Goal: Contribute content

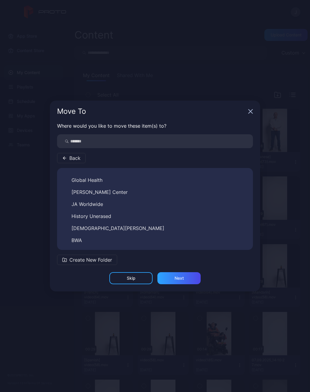
scroll to position [118, 0]
click at [79, 239] on span "BWA" at bounding box center [77, 239] width 11 height 7
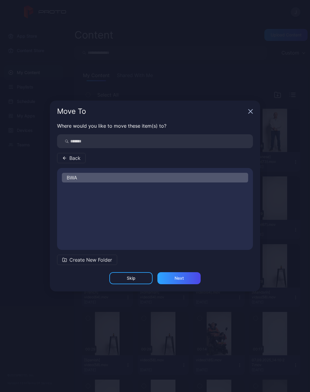
click at [182, 277] on div "Next" at bounding box center [179, 278] width 9 height 5
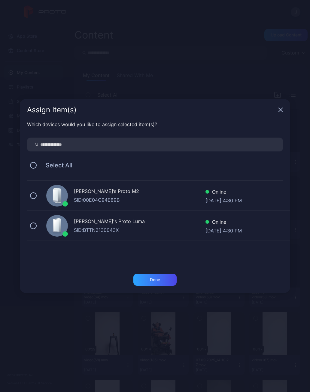
click at [161, 280] on div "Done" at bounding box center [155, 279] width 43 height 12
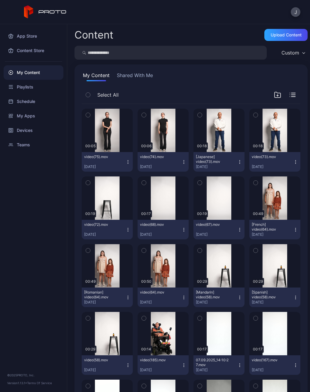
click at [281, 36] on div "Upload Content" at bounding box center [286, 34] width 31 height 5
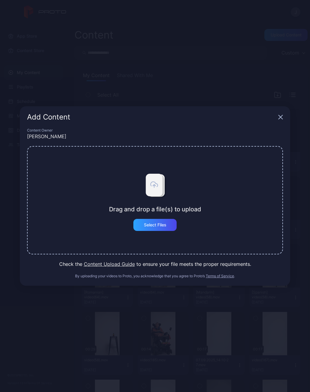
click at [163, 229] on div "Select Files" at bounding box center [155, 225] width 43 height 12
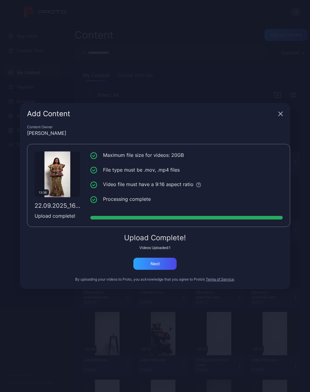
click at [161, 267] on div "Next" at bounding box center [155, 264] width 43 height 12
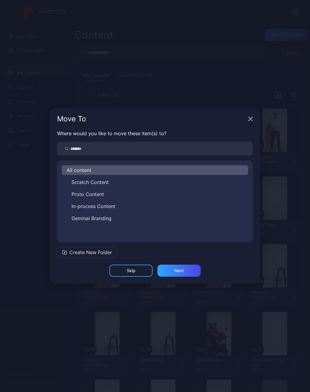
click at [90, 207] on span "In-process Content" at bounding box center [94, 205] width 44 height 7
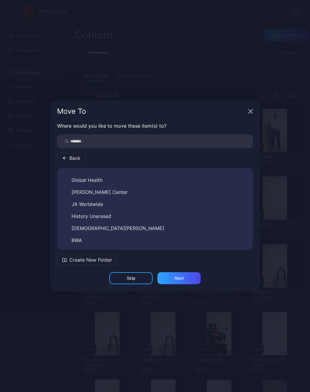
scroll to position [118, 0]
click at [79, 241] on span "BWA" at bounding box center [77, 239] width 11 height 7
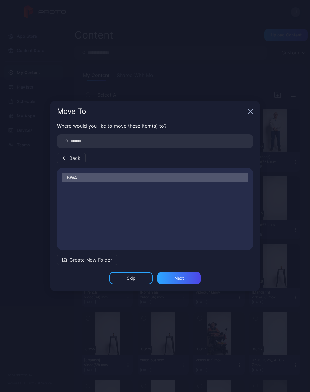
scroll to position [0, 0]
click at [181, 279] on div "Next" at bounding box center [179, 278] width 9 height 5
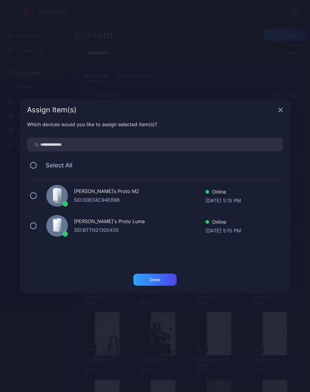
click at [157, 282] on div "Done" at bounding box center [155, 279] width 10 height 5
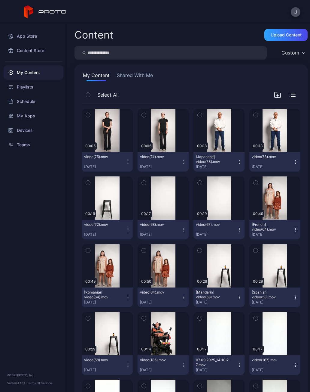
click at [281, 36] on div "Upload Content" at bounding box center [286, 34] width 31 height 5
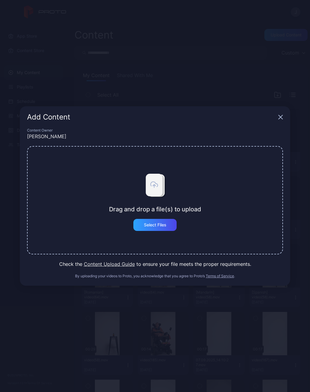
click at [157, 229] on div "Select Files" at bounding box center [155, 225] width 43 height 12
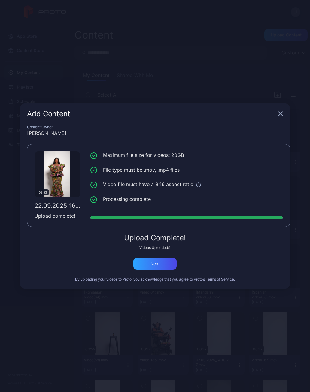
click at [163, 268] on div "Next" at bounding box center [155, 264] width 43 height 12
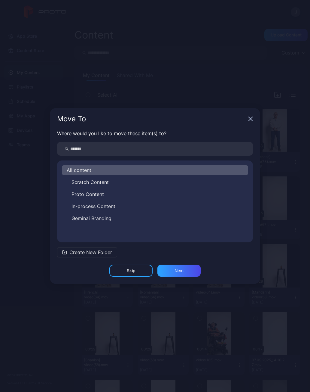
click at [94, 206] on span "In-process Content" at bounding box center [94, 205] width 44 height 7
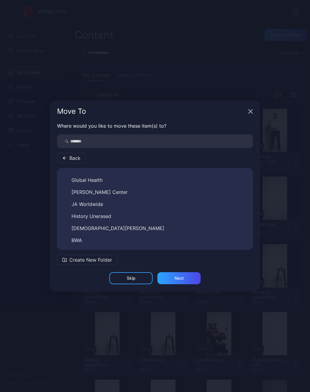
scroll to position [118, 0]
click at [78, 240] on span "BWA" at bounding box center [77, 239] width 11 height 7
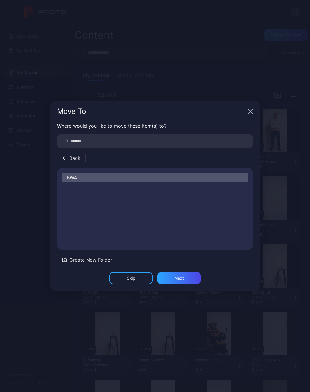
click at [184, 281] on div "Next" at bounding box center [179, 278] width 43 height 12
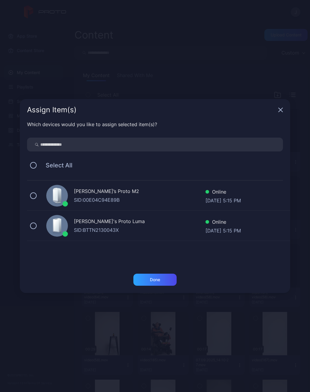
click at [156, 278] on div "Done" at bounding box center [155, 279] width 10 height 5
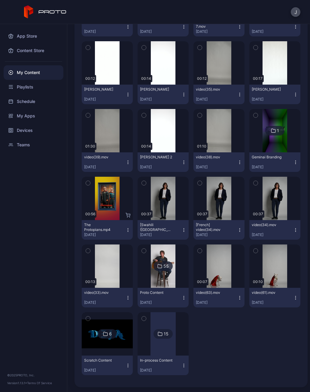
scroll to position [338, 0]
click at [165, 337] on div "15" at bounding box center [163, 334] width 19 height 10
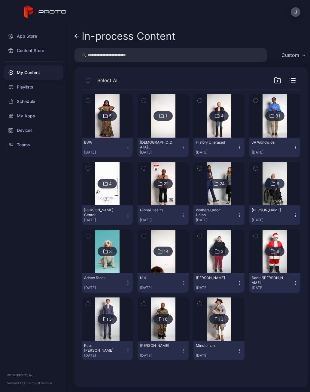
click at [108, 131] on img at bounding box center [107, 115] width 24 height 43
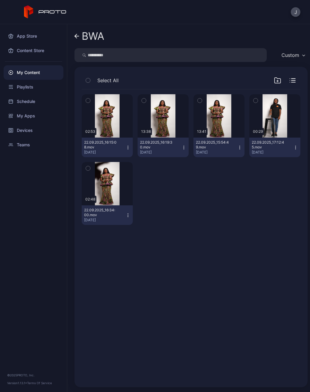
click at [295, 13] on button "J" at bounding box center [296, 12] width 10 height 10
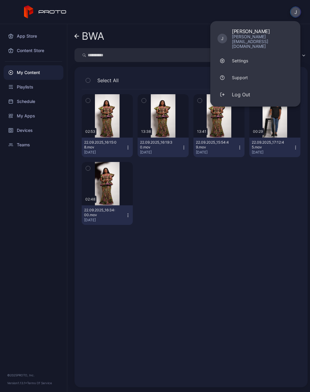
click at [251, 86] on button "Log Out" at bounding box center [256, 94] width 90 height 17
